Goal: Task Accomplishment & Management: Manage account settings

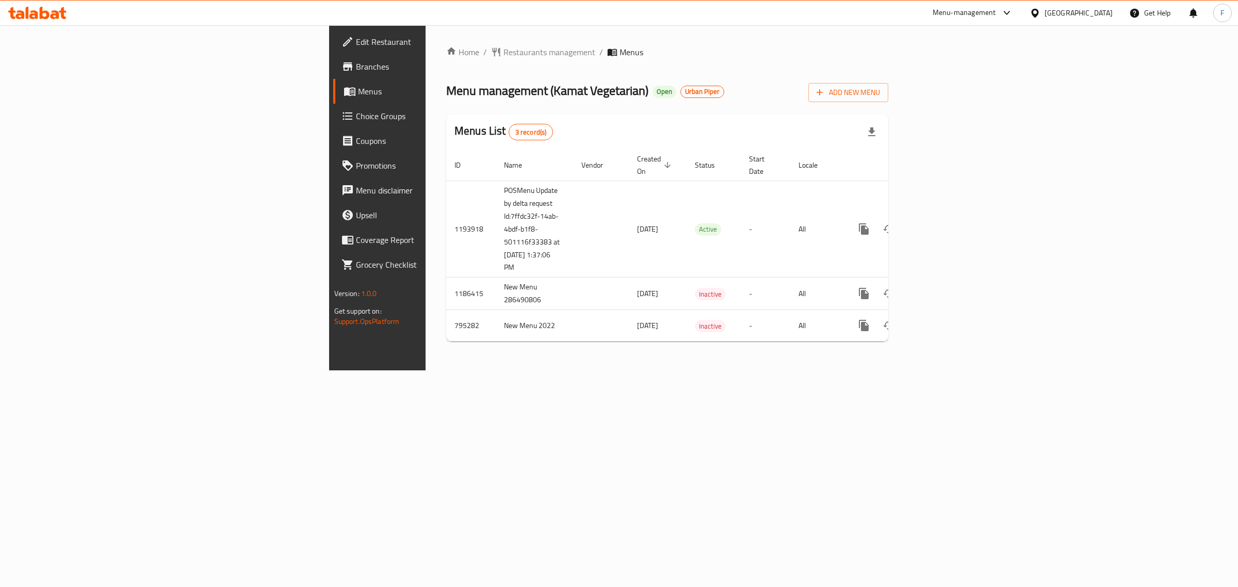
click at [427, 370] on div "Home / Restaurants management / Menus Menu management ( [PERSON_NAME] Vegetaria…" at bounding box center [667, 197] width 483 height 345
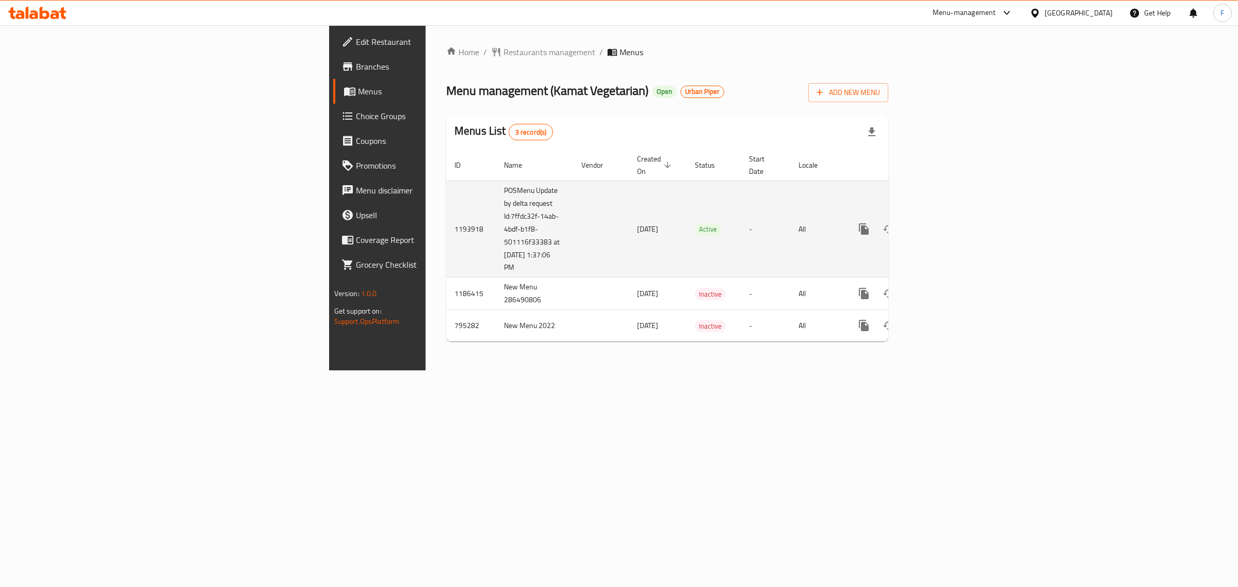
drag, startPoint x: 326, startPoint y: 255, endPoint x: 285, endPoint y: 223, distance: 52.2
click at [496, 223] on td "POSMenu Update by delta request Id:7ffdc32f-14ab-4bdf-b1f8-501116f33383 at [DAT…" at bounding box center [534, 229] width 77 height 97
click at [496, 246] on td "POSMenu Update by delta request Id:7ffdc32f-14ab-4bdf-b1f8-501116f33383 at [DAT…" at bounding box center [534, 229] width 77 height 97
drag, startPoint x: 329, startPoint y: 254, endPoint x: 282, endPoint y: 204, distance: 67.9
click at [496, 204] on td "POSMenu Update by delta request Id:7ffdc32f-14ab-4bdf-b1f8-501116f33383 at [DAT…" at bounding box center [534, 229] width 77 height 97
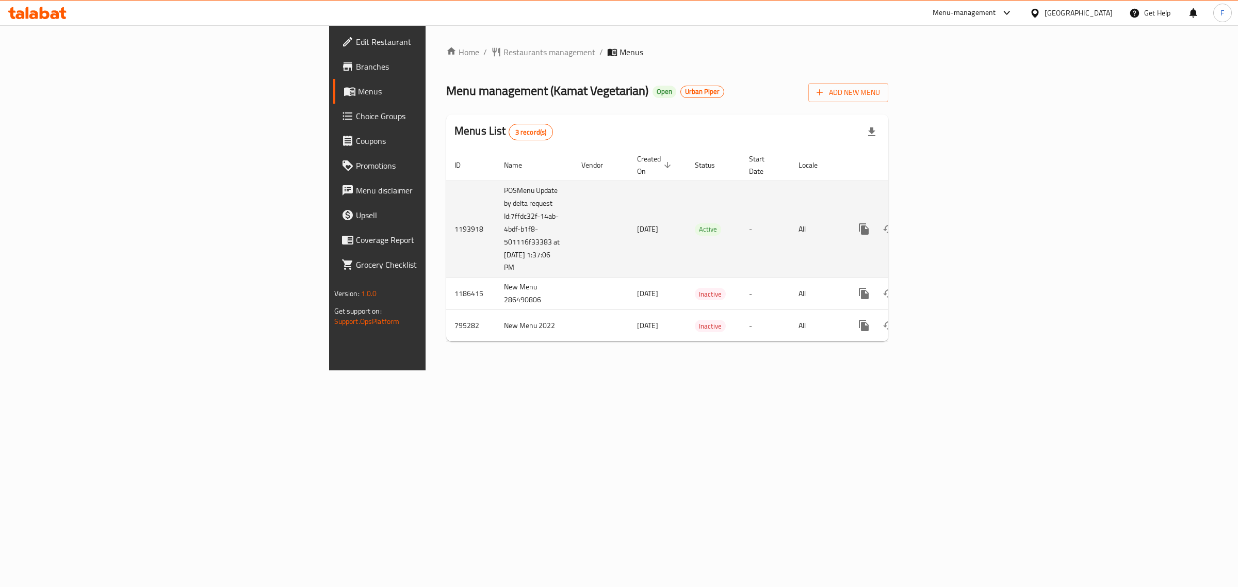
copy td "Id:7ffdc32f-14ab-4bdf-b1f8-501116f33383 at 10/8/2025 1:37:06 PM"
